Goal: Transaction & Acquisition: Obtain resource

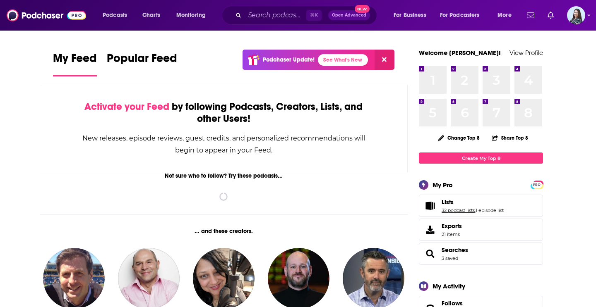
click at [450, 208] on link "32 podcast lists" at bounding box center [457, 211] width 33 height 6
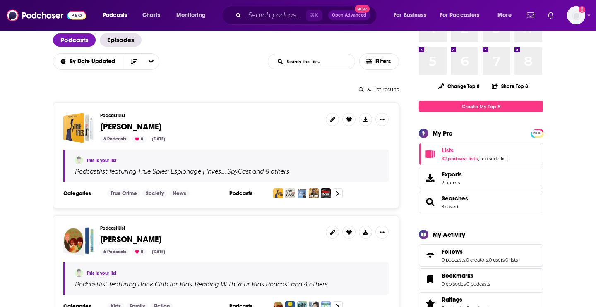
scroll to position [53, 0]
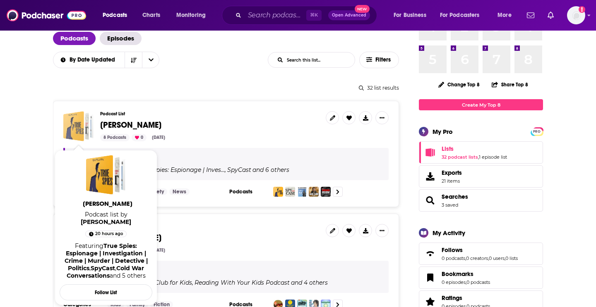
click at [80, 123] on div "Anthony Vinci" at bounding box center [73, 126] width 21 height 30
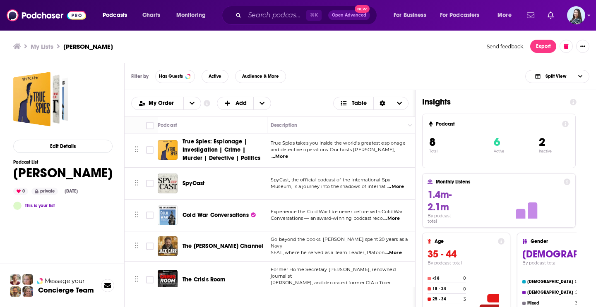
scroll to position [0, 3]
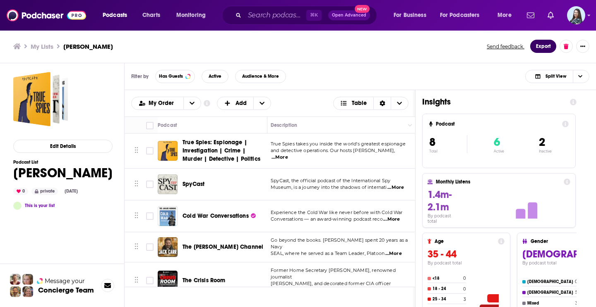
click at [540, 48] on button "Export" at bounding box center [543, 46] width 26 height 13
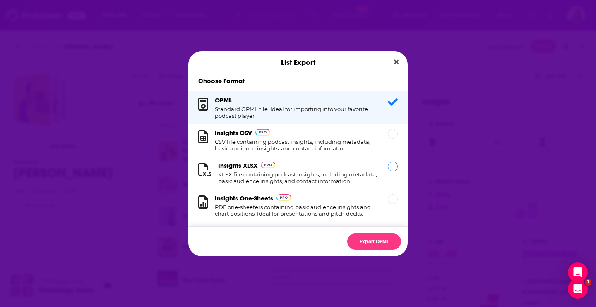
scroll to position [0, 0]
click at [287, 140] on h1 "CSV file containing podcast insights, including metadata, basic audience insigh…" at bounding box center [296, 145] width 163 height 13
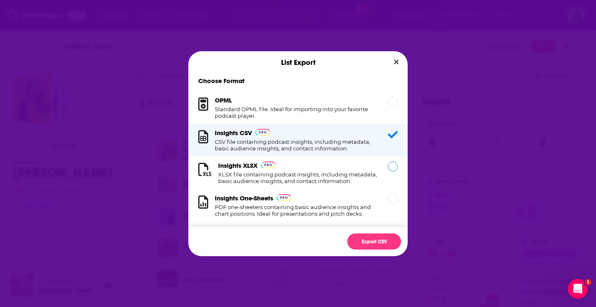
scroll to position [8, 0]
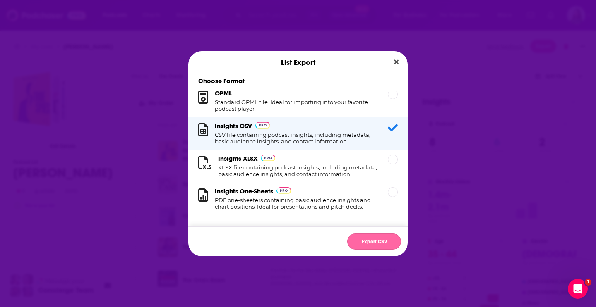
click at [364, 242] on button "Export CSV" at bounding box center [374, 242] width 54 height 16
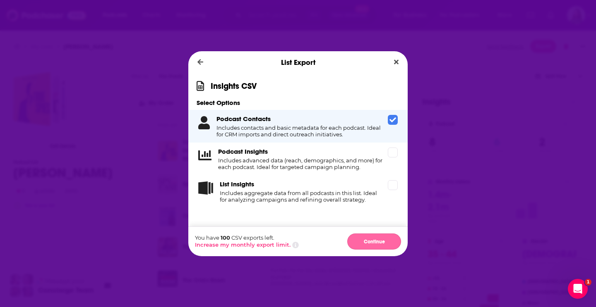
click at [374, 240] on button "Continue" at bounding box center [374, 242] width 54 height 16
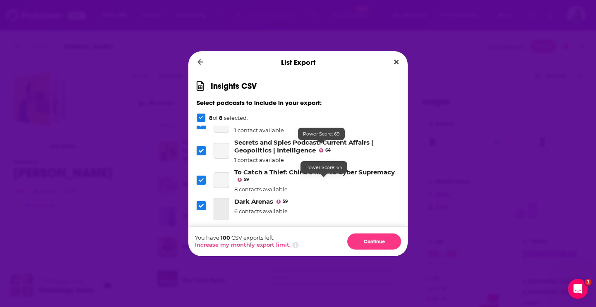
scroll to position [106, 0]
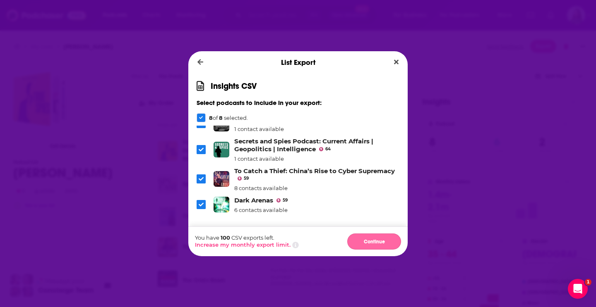
click at [376, 243] on button "Continue" at bounding box center [374, 242] width 54 height 16
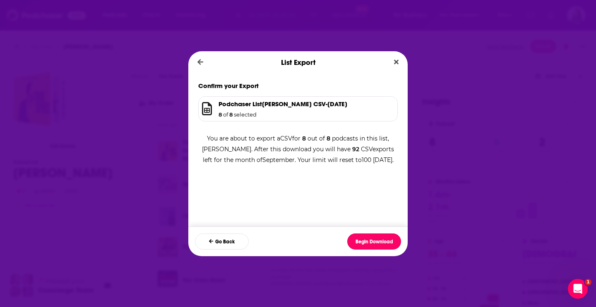
click at [376, 243] on button "Begin Download" at bounding box center [374, 242] width 54 height 16
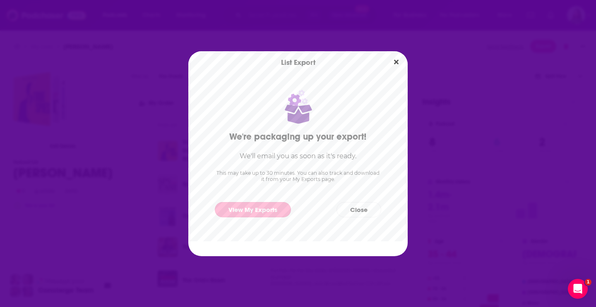
click at [260, 214] on link "View My Exports" at bounding box center [253, 209] width 76 height 15
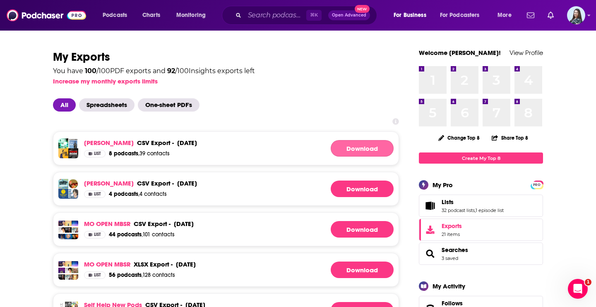
click at [358, 152] on link "Download" at bounding box center [362, 148] width 63 height 17
click at [256, 15] on input "Search podcasts, credits, & more..." at bounding box center [275, 15] width 62 height 13
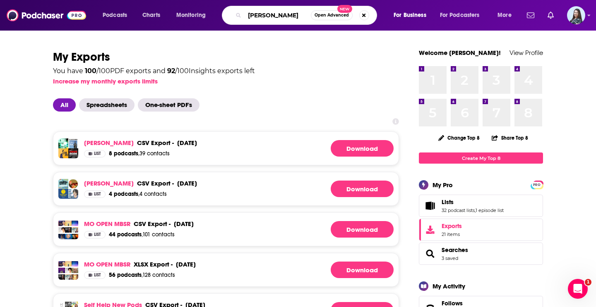
type input "[PERSON_NAME]"
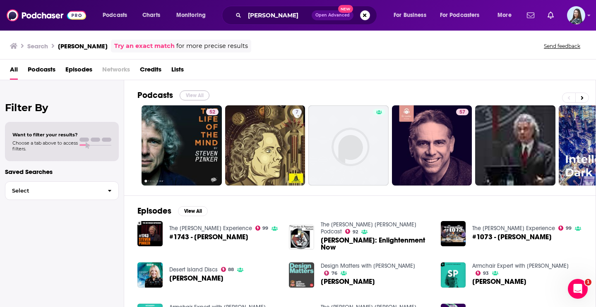
click at [191, 95] on button "View All" at bounding box center [195, 96] width 30 height 10
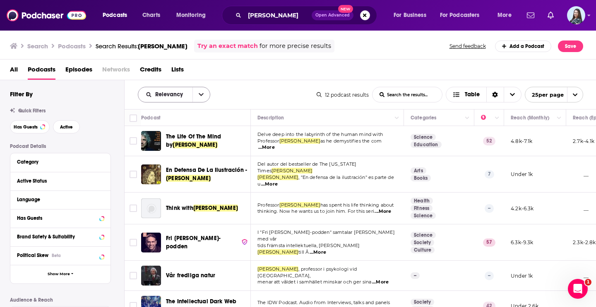
click at [202, 98] on button "open menu" at bounding box center [200, 94] width 17 height 15
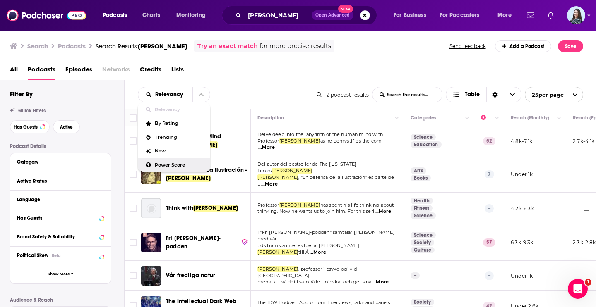
click at [180, 162] on div "Power Score" at bounding box center [174, 165] width 72 height 14
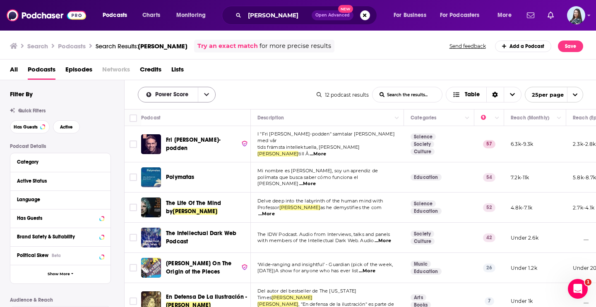
click at [204, 90] on button "open menu" at bounding box center [206, 94] width 17 height 15
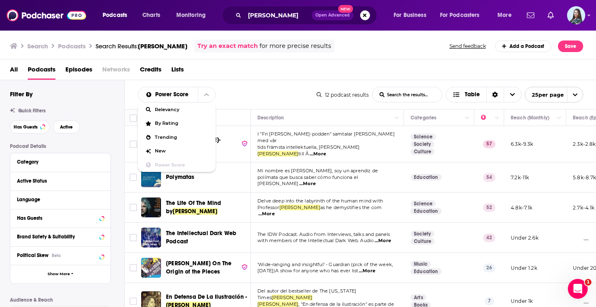
click at [174, 158] on div "Power Score" at bounding box center [177, 165] width 78 height 14
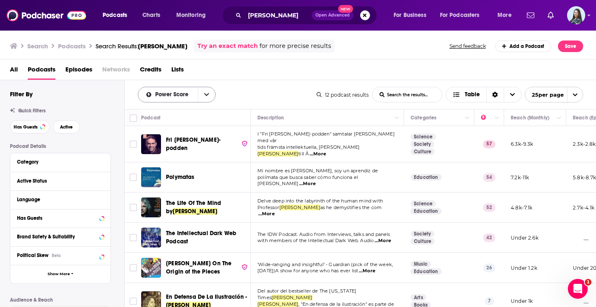
click at [204, 95] on icon "open menu" at bounding box center [206, 95] width 5 height 6
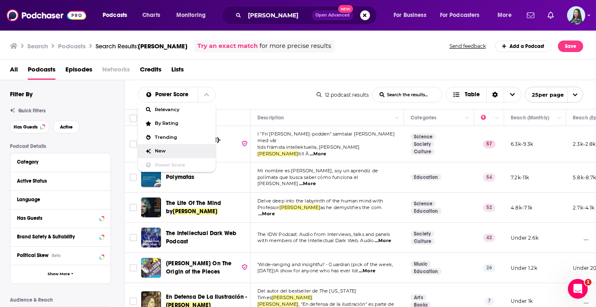
click at [168, 148] on div "New" at bounding box center [177, 151] width 78 height 14
